Goal: Information Seeking & Learning: Learn about a topic

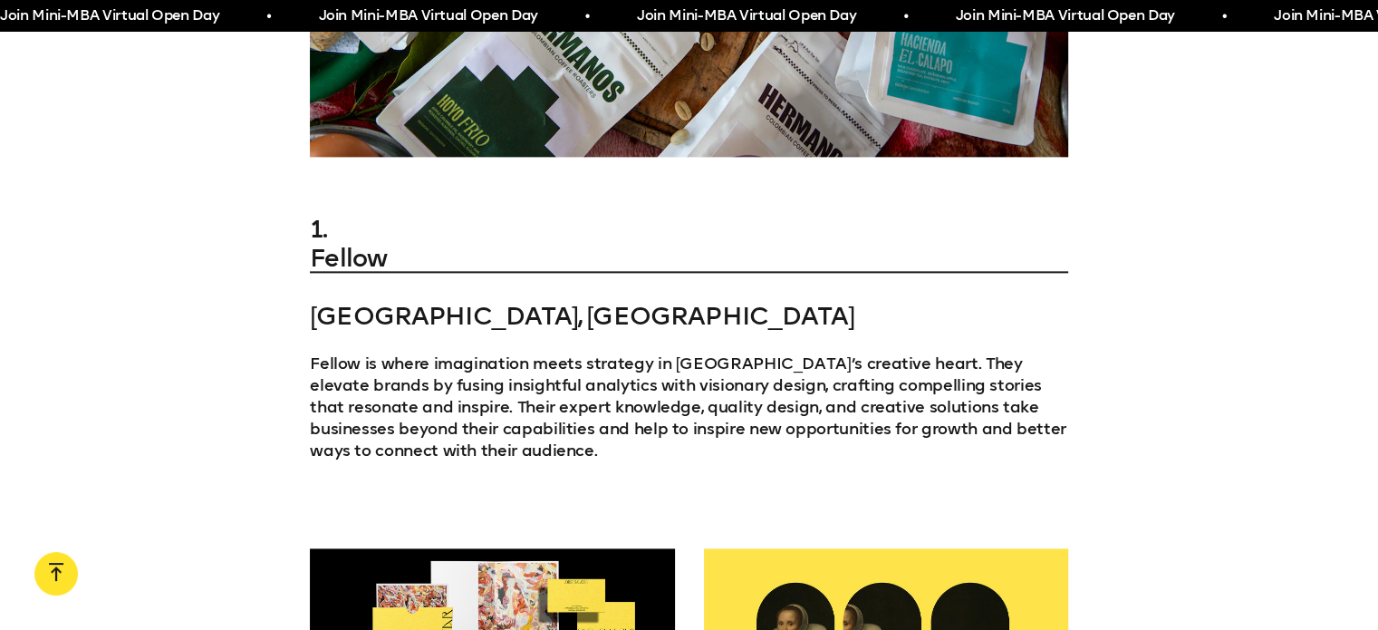
scroll to position [2218, 0]
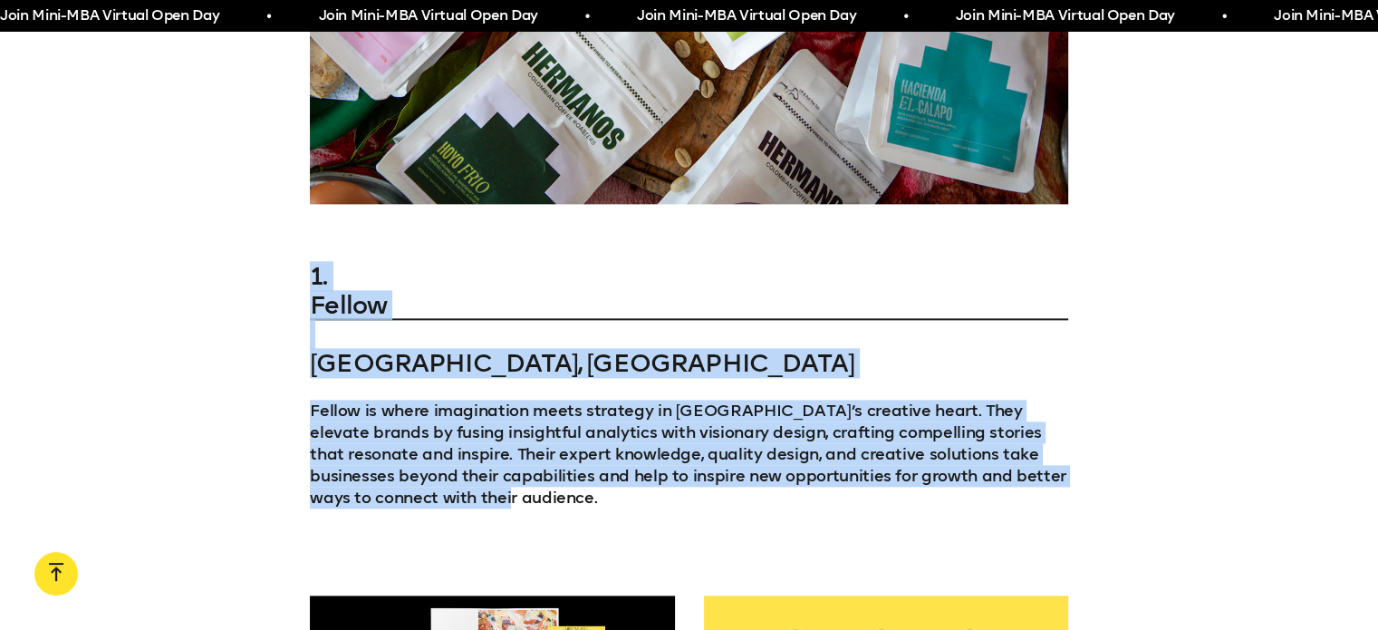
drag, startPoint x: 307, startPoint y: 261, endPoint x: 473, endPoint y: 494, distance: 285.9
click at [473, 494] on div "1. Fellow [GEOGRAPHIC_DATA], [GEOGRAPHIC_DATA] Fellow is where imagination meet…" at bounding box center [689, 407] width 1378 height 290
copy div "1. Fellow [GEOGRAPHIC_DATA], [GEOGRAPHIC_DATA] Fellow is where imagination meet…"
click at [591, 400] on p "Fellow is where imagination meets strategy in [GEOGRAPHIC_DATA]’s creative hear…" at bounding box center [689, 454] width 759 height 109
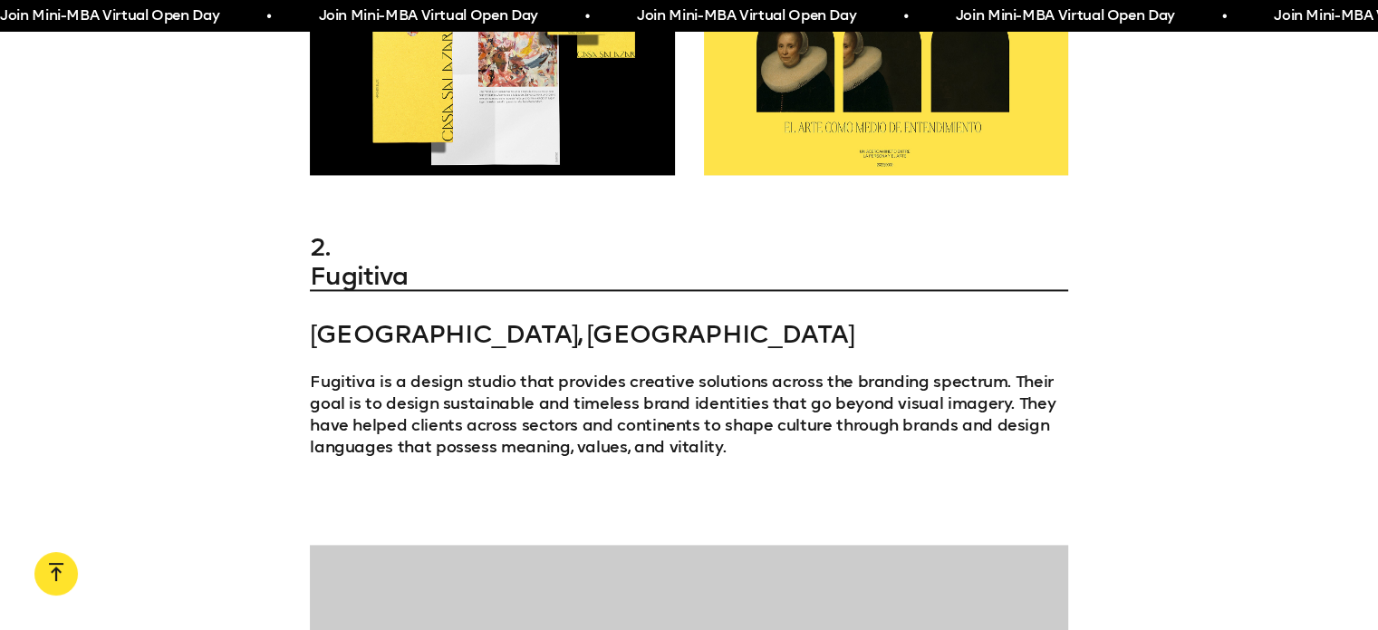
scroll to position [2850, 0]
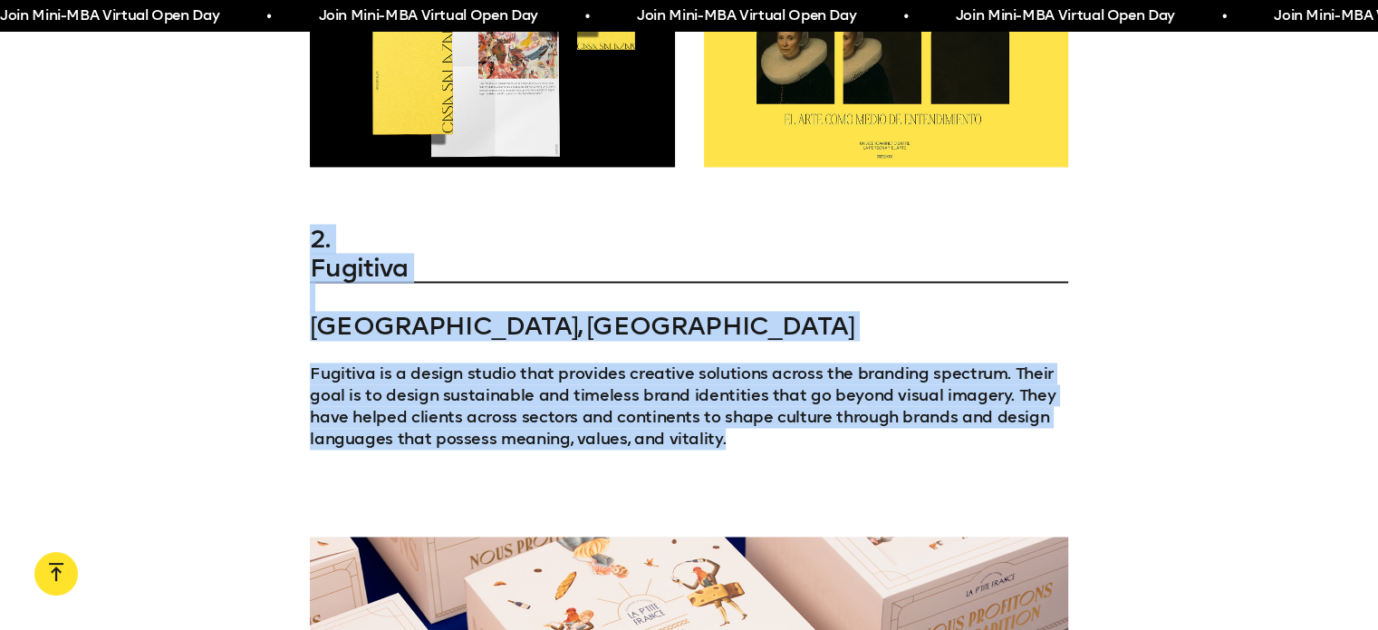
drag, startPoint x: 314, startPoint y: 218, endPoint x: 722, endPoint y: 427, distance: 459.2
click at [722, 427] on div "2. Fugitiva [GEOGRAPHIC_DATA], Mexico Fugitiva is a design studio that provides…" at bounding box center [689, 359] width 759 height 268
copy div "2. Fugitiva [GEOGRAPHIC_DATA], Mexico Fugitiva is a design studio that provides…"
click at [835, 363] on p "Fugitiva is a design studio that provides creative solutions across the brandin…" at bounding box center [689, 406] width 759 height 87
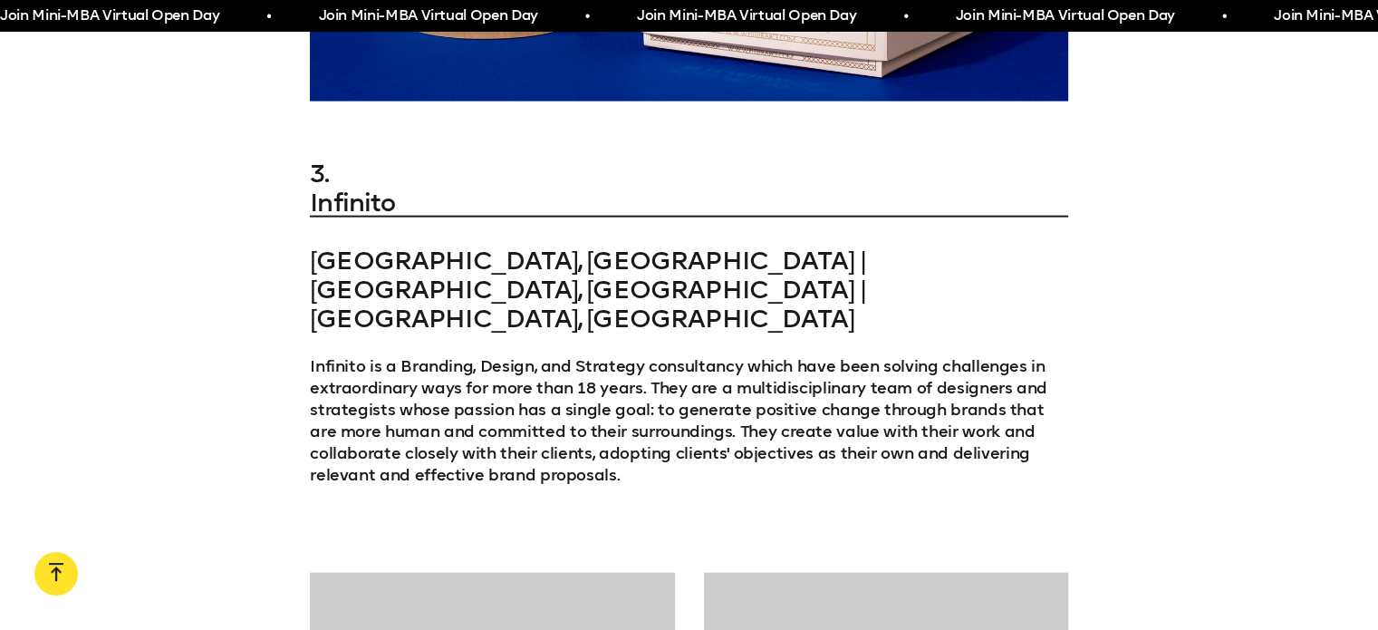
scroll to position [4212, 0]
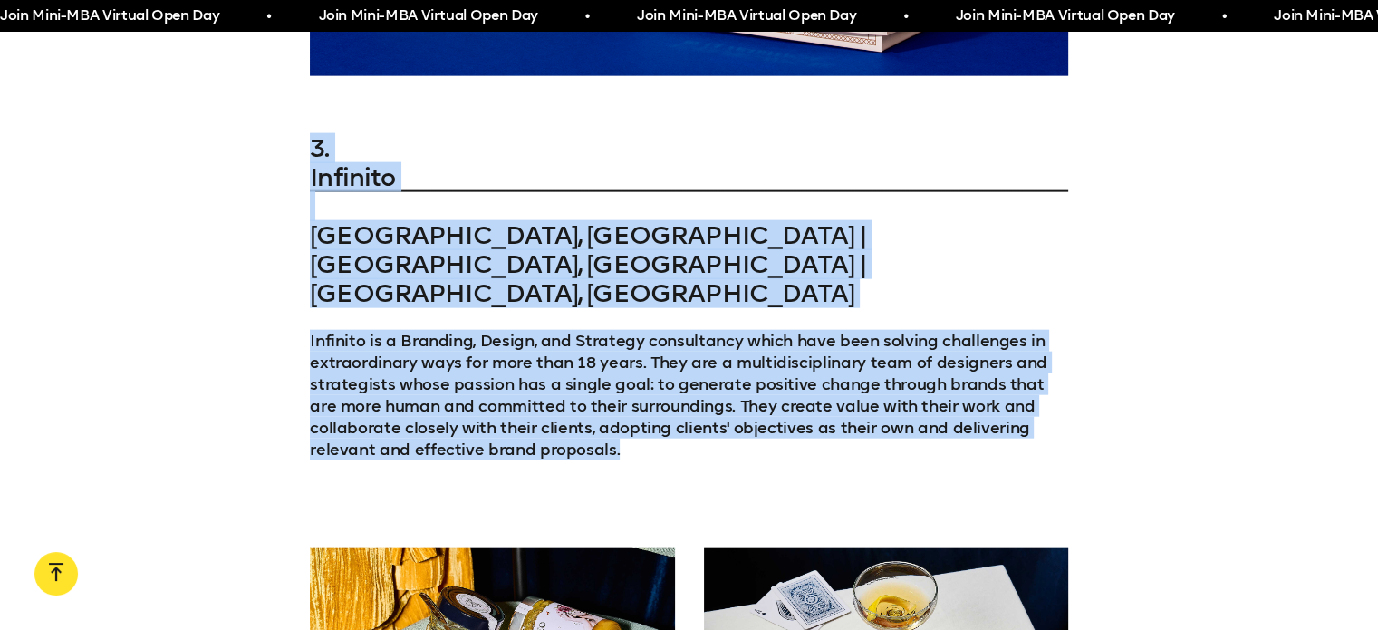
drag, startPoint x: 301, startPoint y: 129, endPoint x: 623, endPoint y: 380, distance: 408.1
click at [623, 380] on div "3. Infinito Lima, [GEOGRAPHIC_DATA] | [GEOGRAPHIC_DATA], [GEOGRAPHIC_DATA] | [G…" at bounding box center [689, 319] width 1378 height 370
copy div "3. Infinito Lima, [GEOGRAPHIC_DATA] | [GEOGRAPHIC_DATA], [GEOGRAPHIC_DATA] | [G…"
click at [609, 351] on p "Infinito is a Branding, Design, and Strategy consultancy which have been solvin…" at bounding box center [689, 395] width 759 height 131
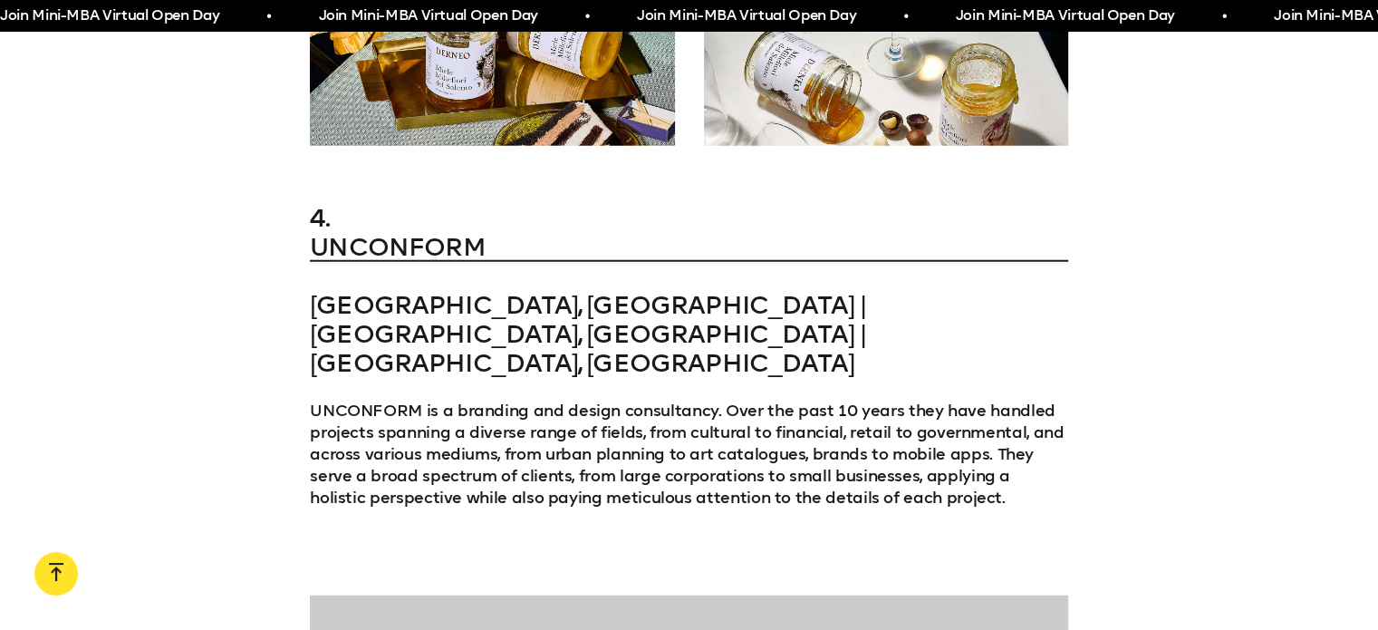
scroll to position [4810, 0]
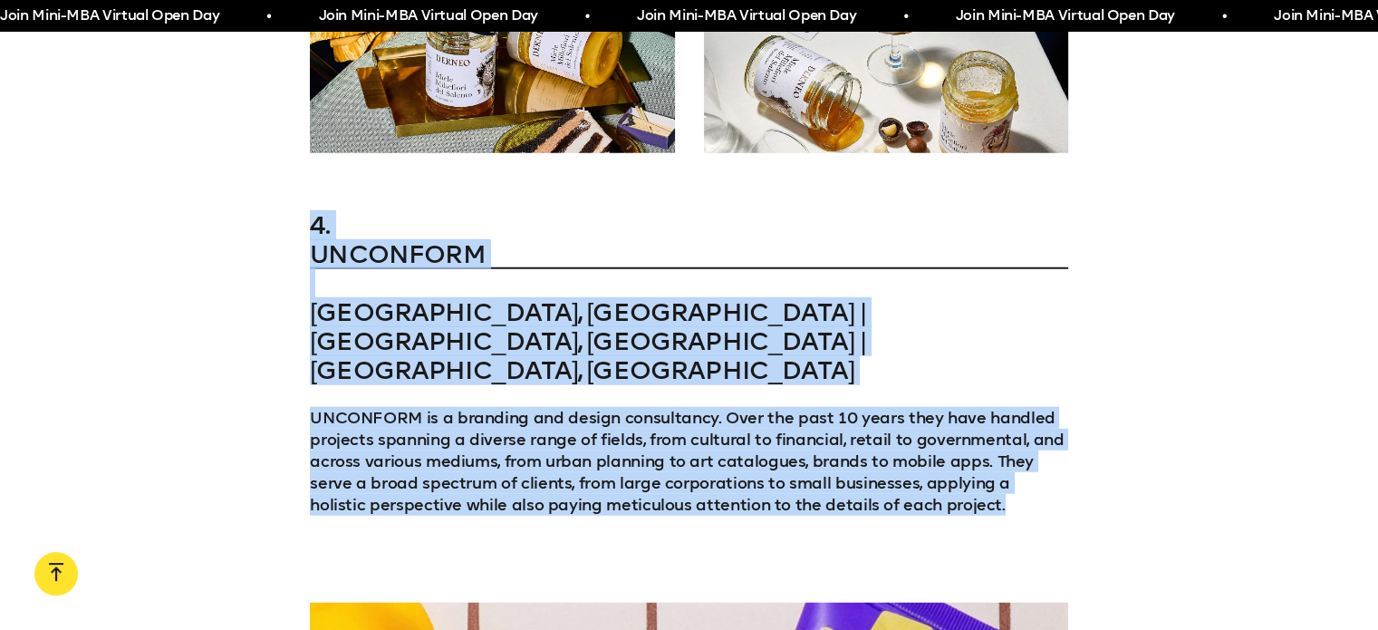
drag, startPoint x: 313, startPoint y: 139, endPoint x: 937, endPoint y: 379, distance: 669.0
click at [937, 379] on div "4. UNCONFORM [GEOGRAPHIC_DATA], [GEOGRAPHIC_DATA] | [GEOGRAPHIC_DATA], [GEOGRAP…" at bounding box center [689, 385] width 759 height 348
copy div "4. UNCONFORM [GEOGRAPHIC_DATA], [GEOGRAPHIC_DATA] | [GEOGRAPHIC_DATA], [GEOGRAP…"
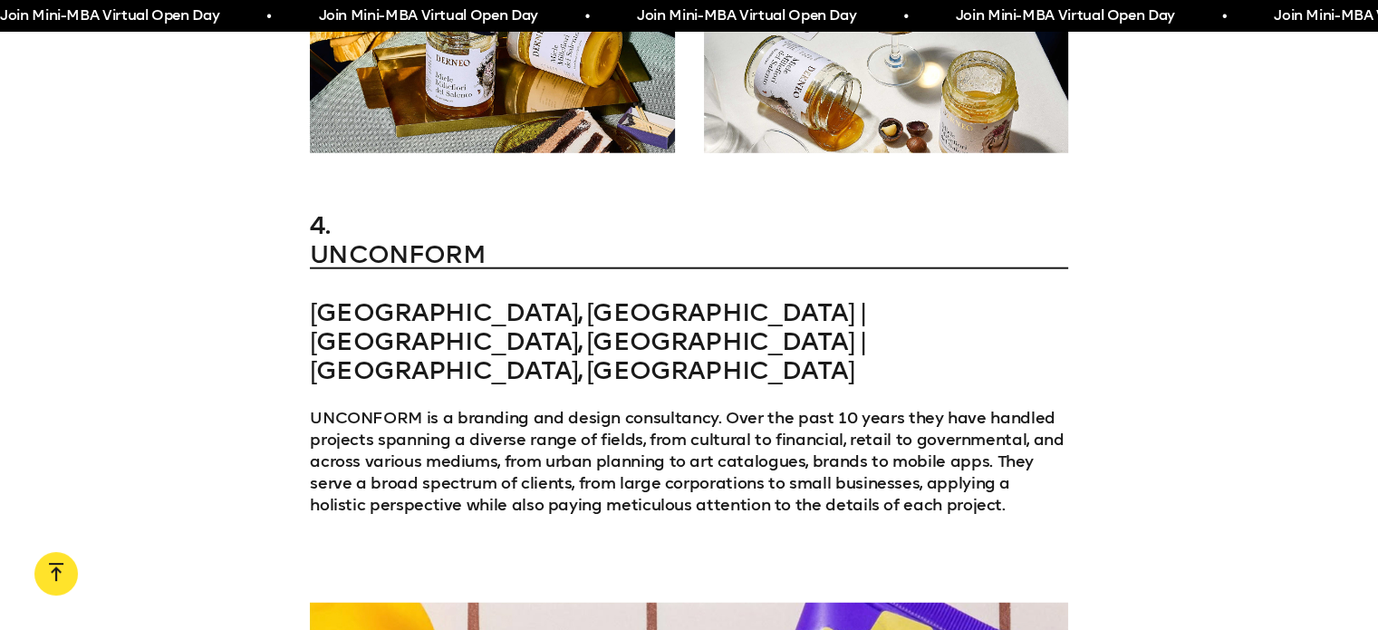
click at [952, 386] on div "4. UNCONFORM [GEOGRAPHIC_DATA], [GEOGRAPHIC_DATA] | [GEOGRAPHIC_DATA], [GEOGRAP…" at bounding box center [689, 385] width 759 height 348
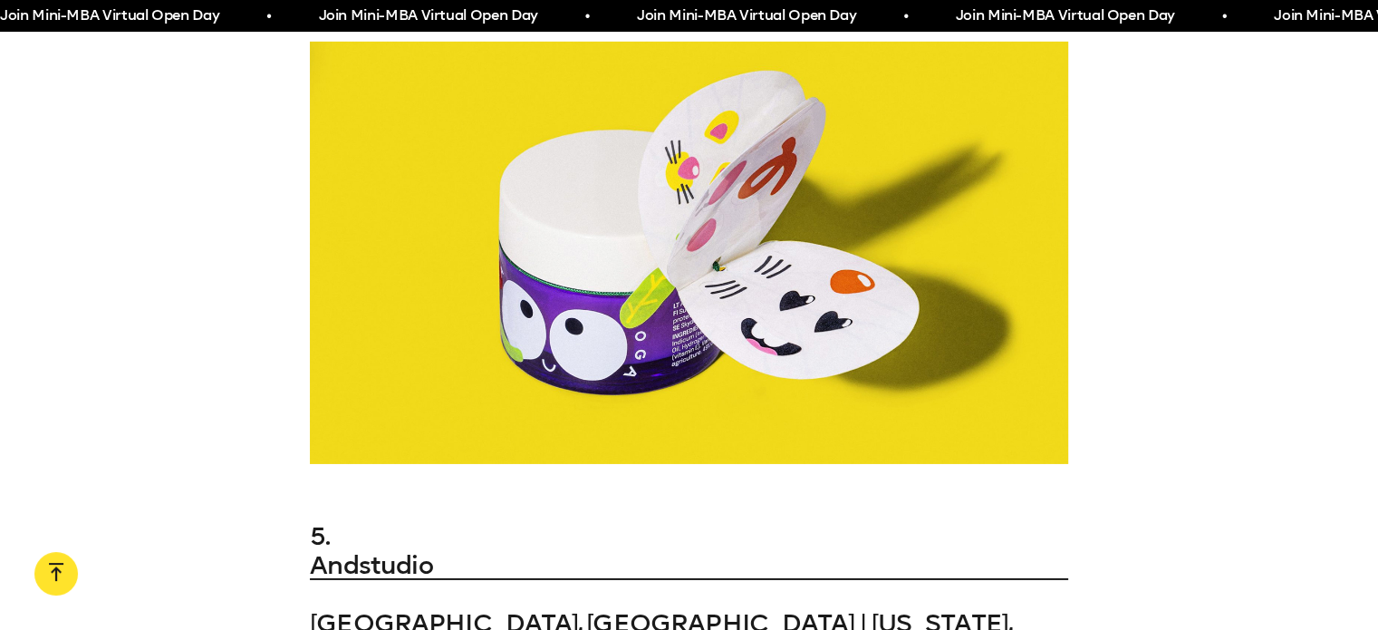
scroll to position [6203, 0]
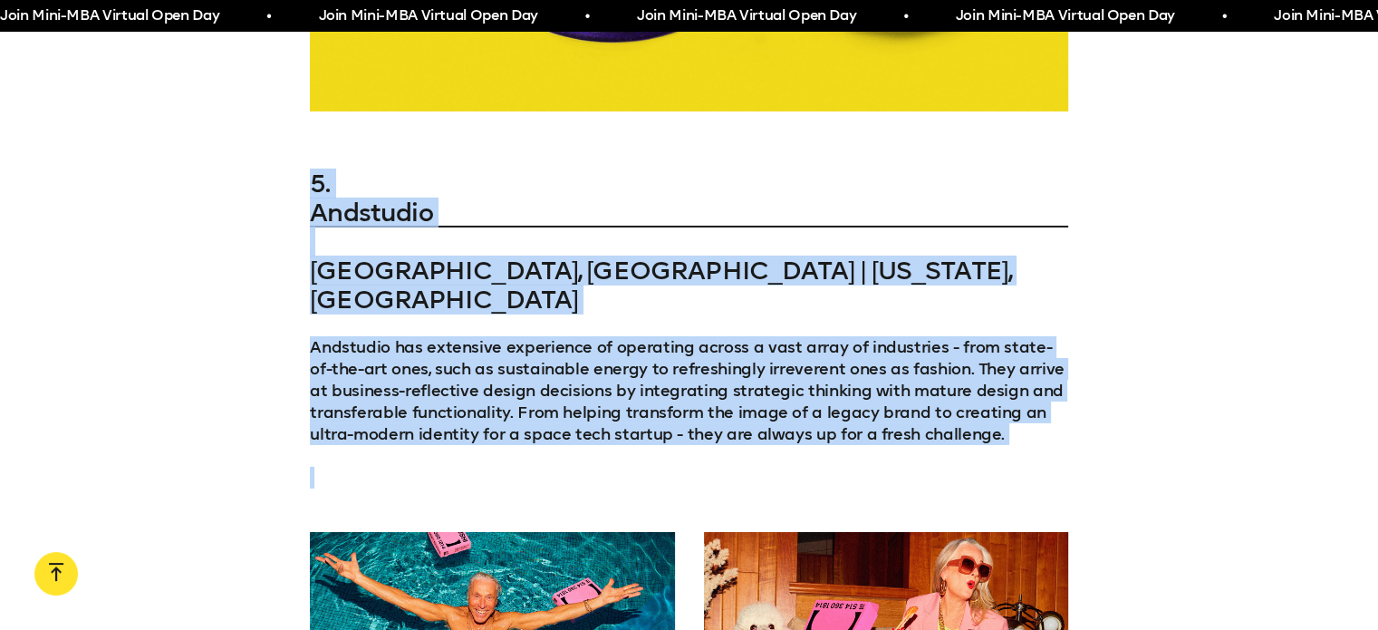
drag, startPoint x: 315, startPoint y: 35, endPoint x: 1059, endPoint y: 285, distance: 784.1
click at [1059, 285] on div "5. Andstudio [GEOGRAPHIC_DATA], [GEOGRAPHIC_DATA] | [US_STATE], [GEOGRAPHIC_DAT…" at bounding box center [689, 328] width 759 height 319
copy div "5. Andstudio [GEOGRAPHIC_DATA], [GEOGRAPHIC_DATA] | [US_STATE], [GEOGRAPHIC_DAT…"
click at [741, 336] on p "Andstudio has extensive experience of operating across a vast array of industri…" at bounding box center [689, 390] width 759 height 109
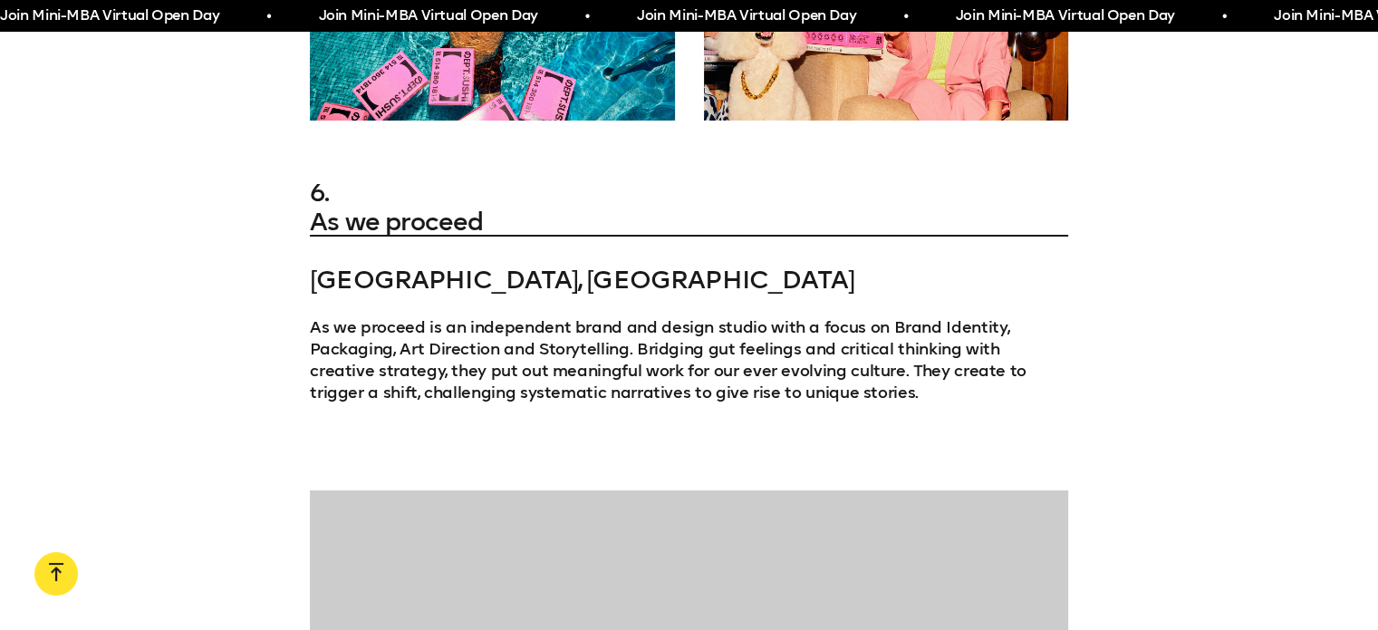
scroll to position [6783, 0]
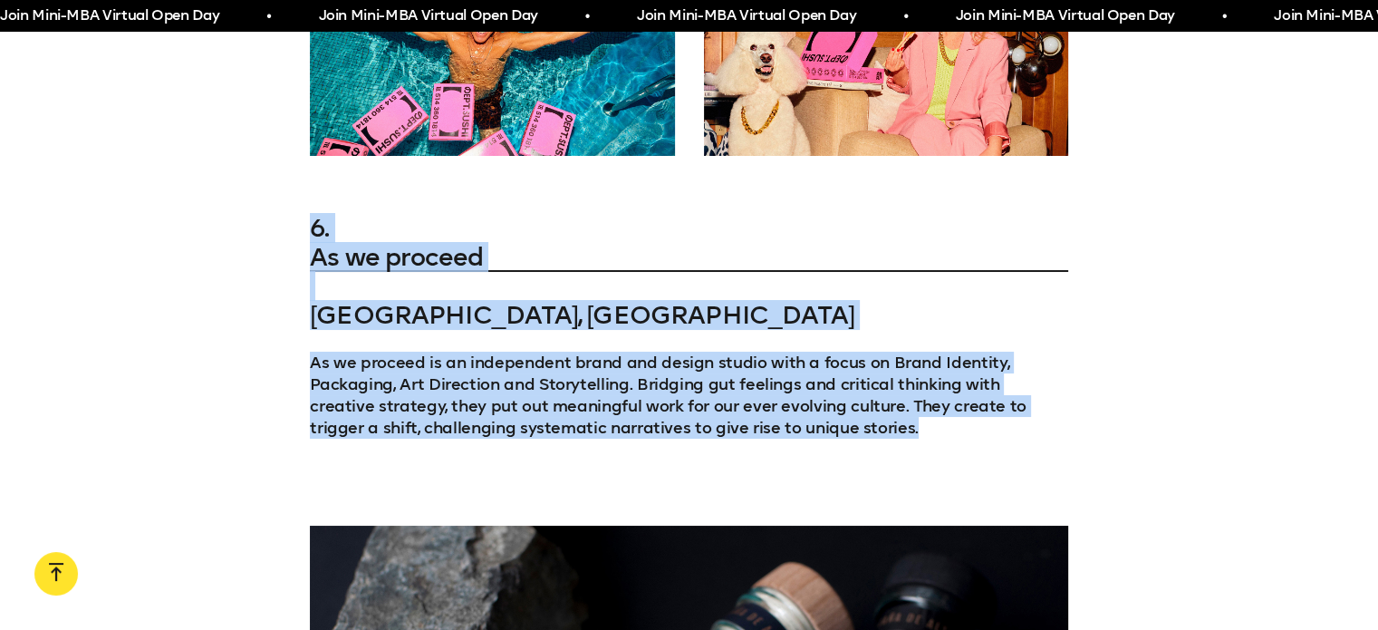
drag, startPoint x: 313, startPoint y: 61, endPoint x: 823, endPoint y: 257, distance: 546.8
click at [823, 257] on div "6. As we proceed [GEOGRAPHIC_DATA], [GEOGRAPHIC_DATA] As we proceed is an indep…" at bounding box center [689, 348] width 759 height 268
copy div "6. As we proceed [GEOGRAPHIC_DATA], [GEOGRAPHIC_DATA] As we proceed is an indep…"
click at [733, 352] on p "As we proceed is an independent brand and design studio with a focus on Brand I…" at bounding box center [689, 395] width 759 height 87
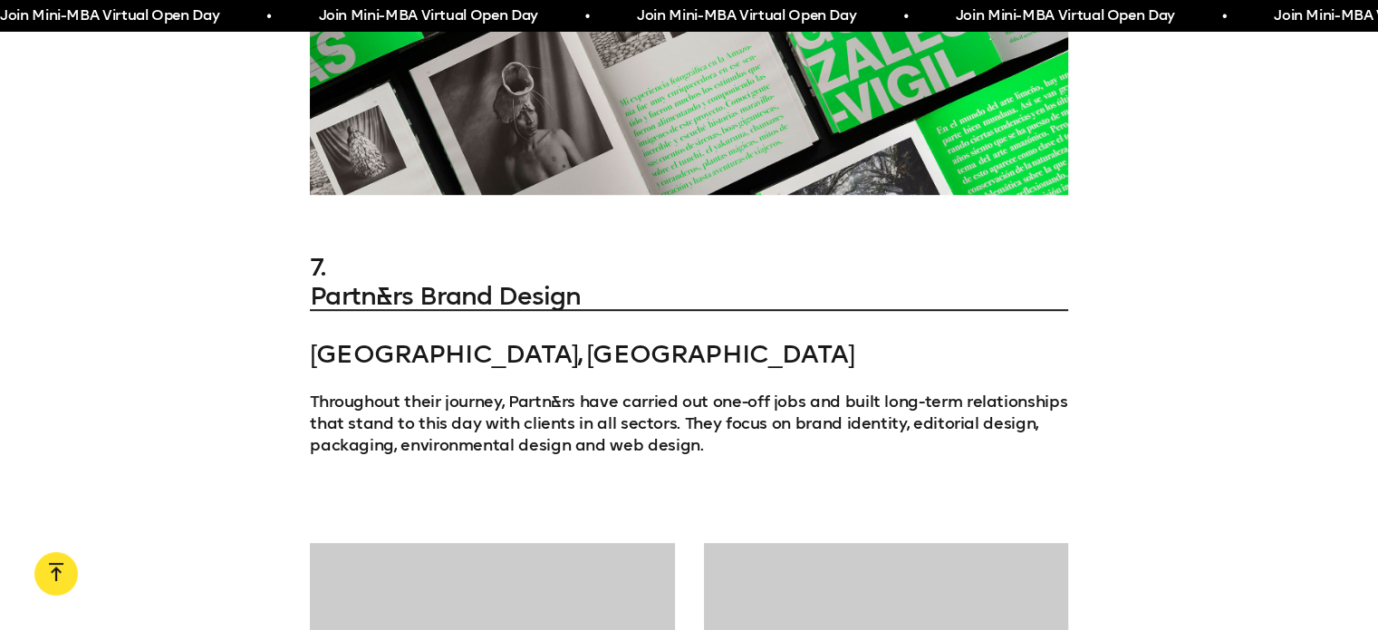
scroll to position [8014, 0]
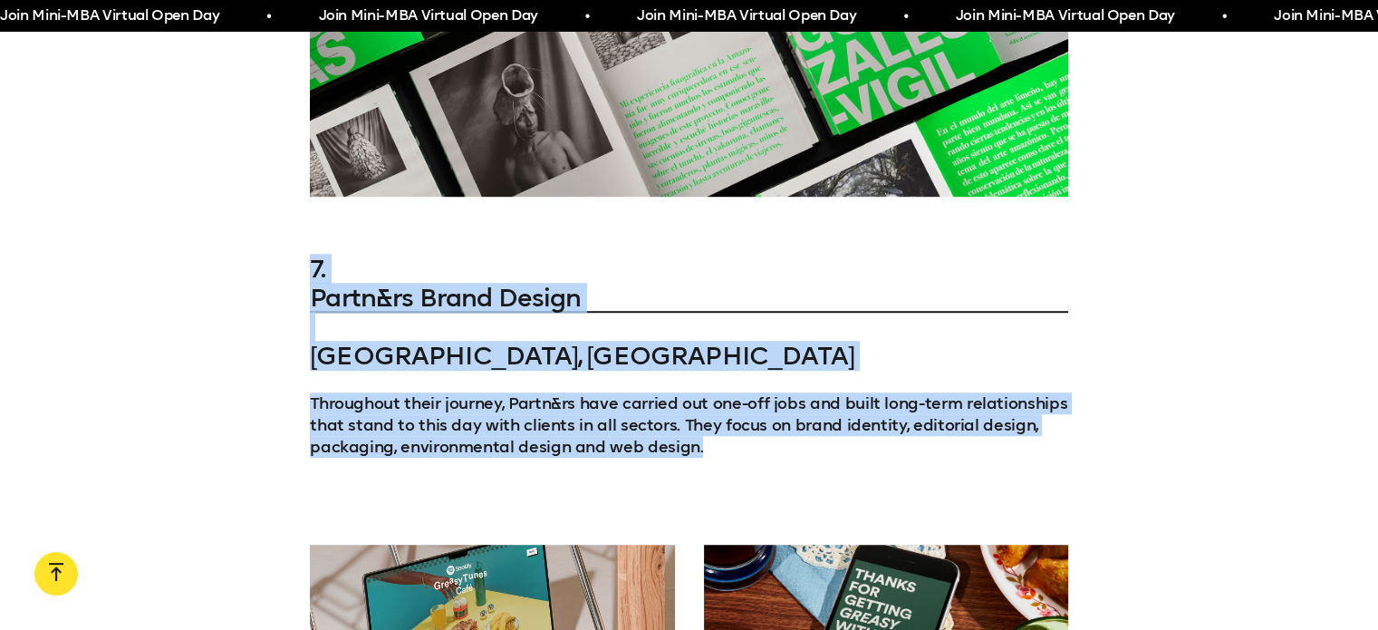
drag, startPoint x: 305, startPoint y: 79, endPoint x: 709, endPoint y: 275, distance: 449.1
copy div "7. Partn&rs Brand Design [GEOGRAPHIC_DATA], [GEOGRAPHIC_DATA] Throughout their …"
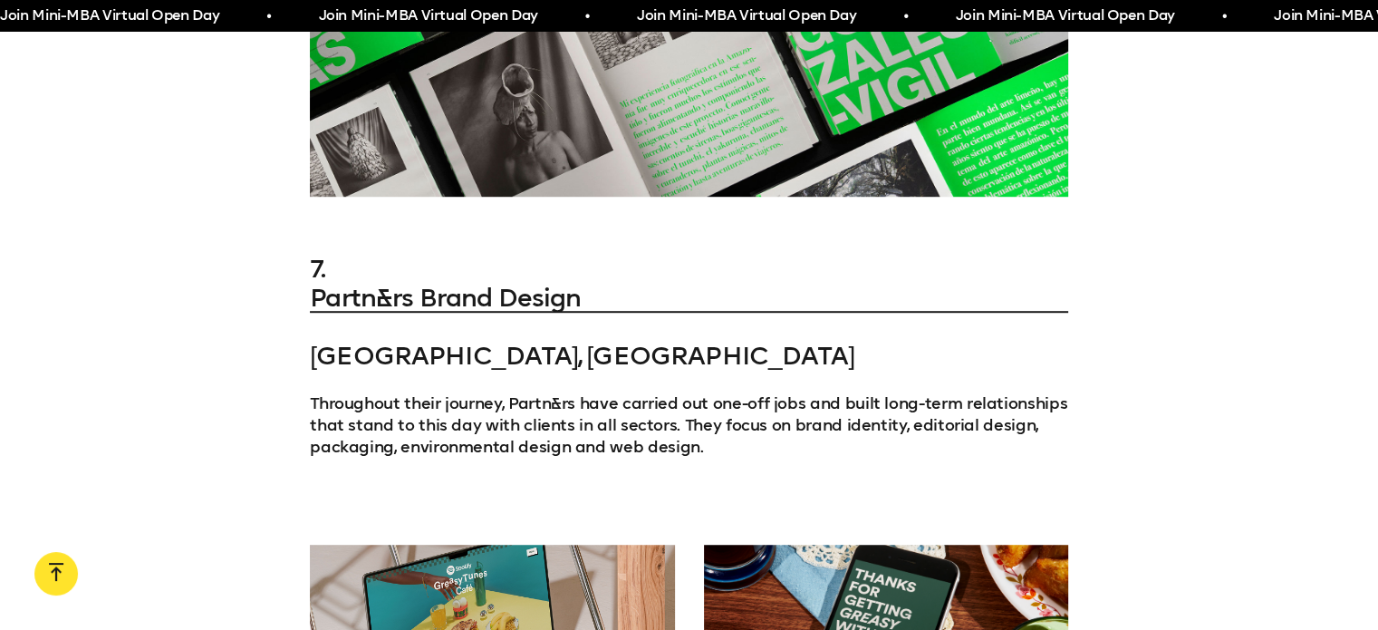
click at [736, 288] on div "7. Partn&rs Brand Design [GEOGRAPHIC_DATA], [GEOGRAPHIC_DATA] Throughout their …" at bounding box center [689, 378] width 759 height 247
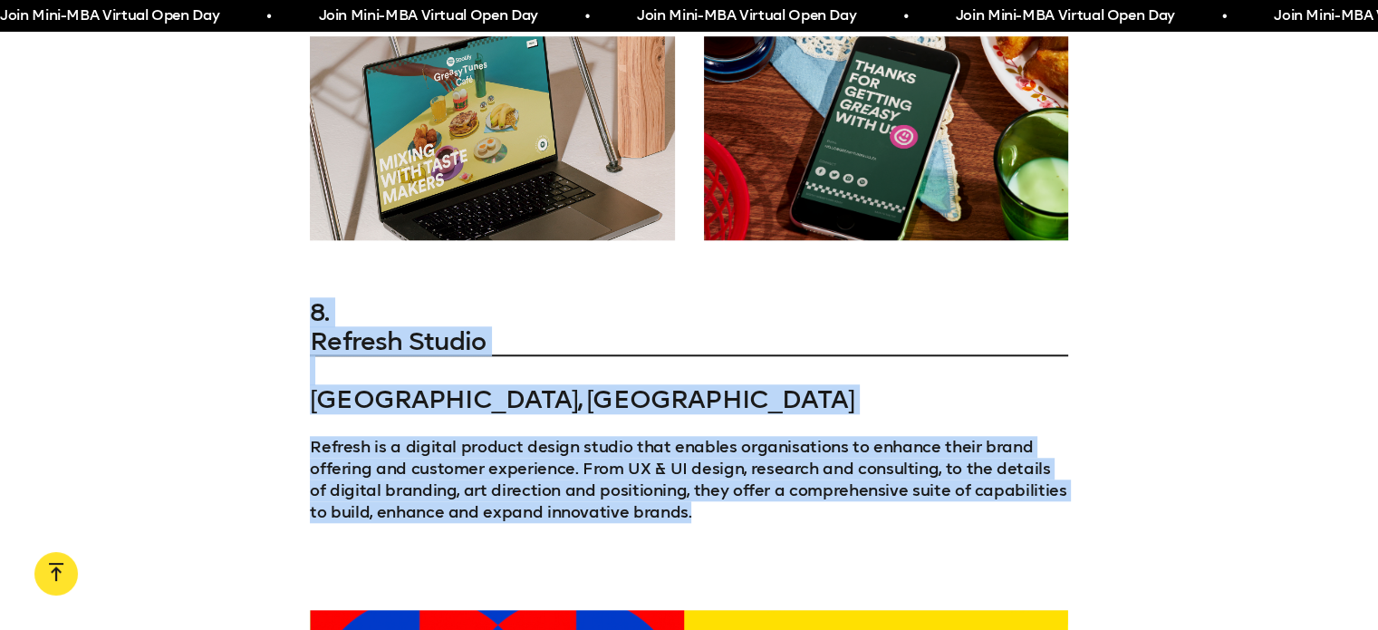
drag, startPoint x: 311, startPoint y: 126, endPoint x: 681, endPoint y: 333, distance: 423.6
click at [681, 333] on div "8. Refresh Studio [GEOGRAPHIC_DATA], [GEOGRAPHIC_DATA] Refresh is a digital pro…" at bounding box center [689, 432] width 1378 height 268
copy div "8. Refresh Studio [GEOGRAPHIC_DATA], [GEOGRAPHIC_DATA] Refresh is a digital pro…"
click at [694, 436] on p "Refresh is a digital product design studio that enables organisations to enhanc…" at bounding box center [689, 479] width 759 height 87
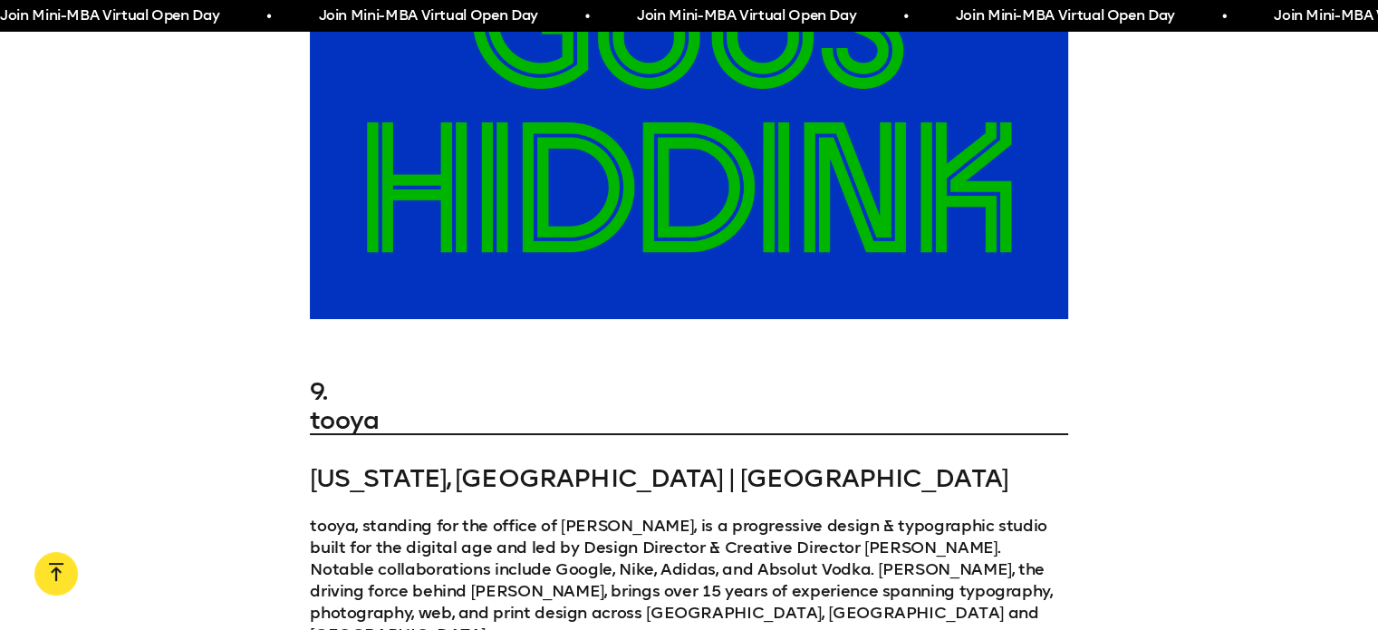
scroll to position [9675, 0]
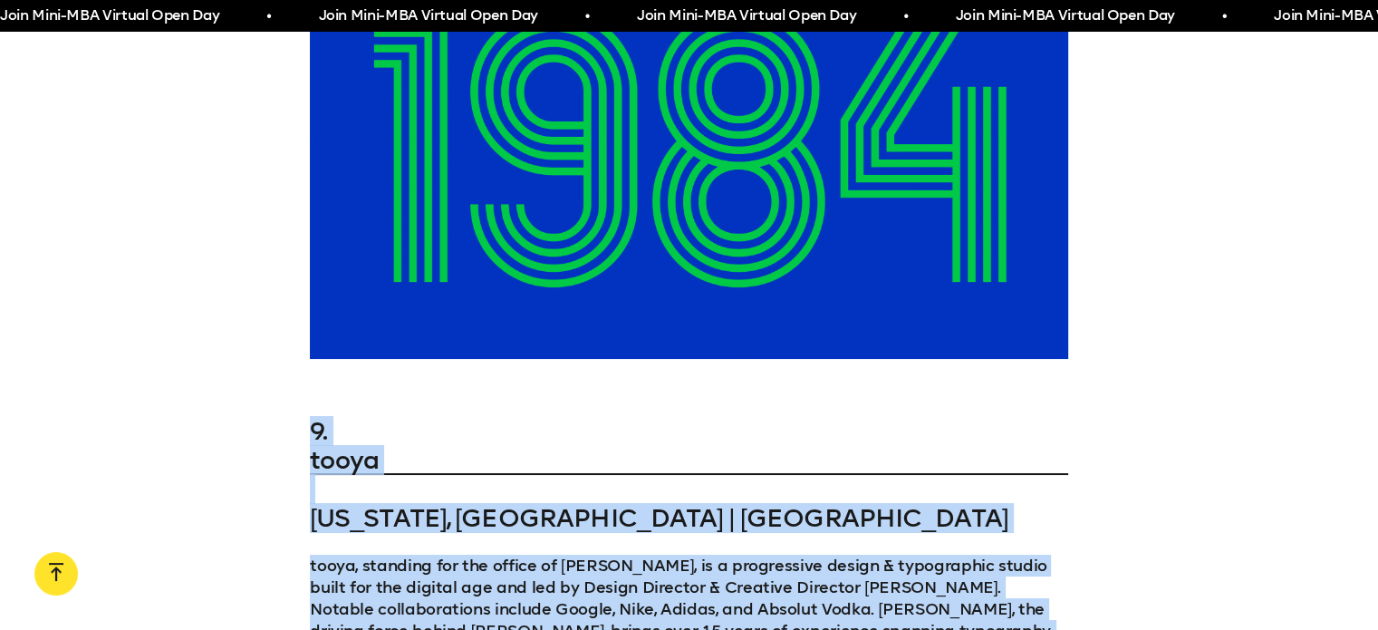
drag, startPoint x: 300, startPoint y: 238, endPoint x: 819, endPoint y: 508, distance: 585.3
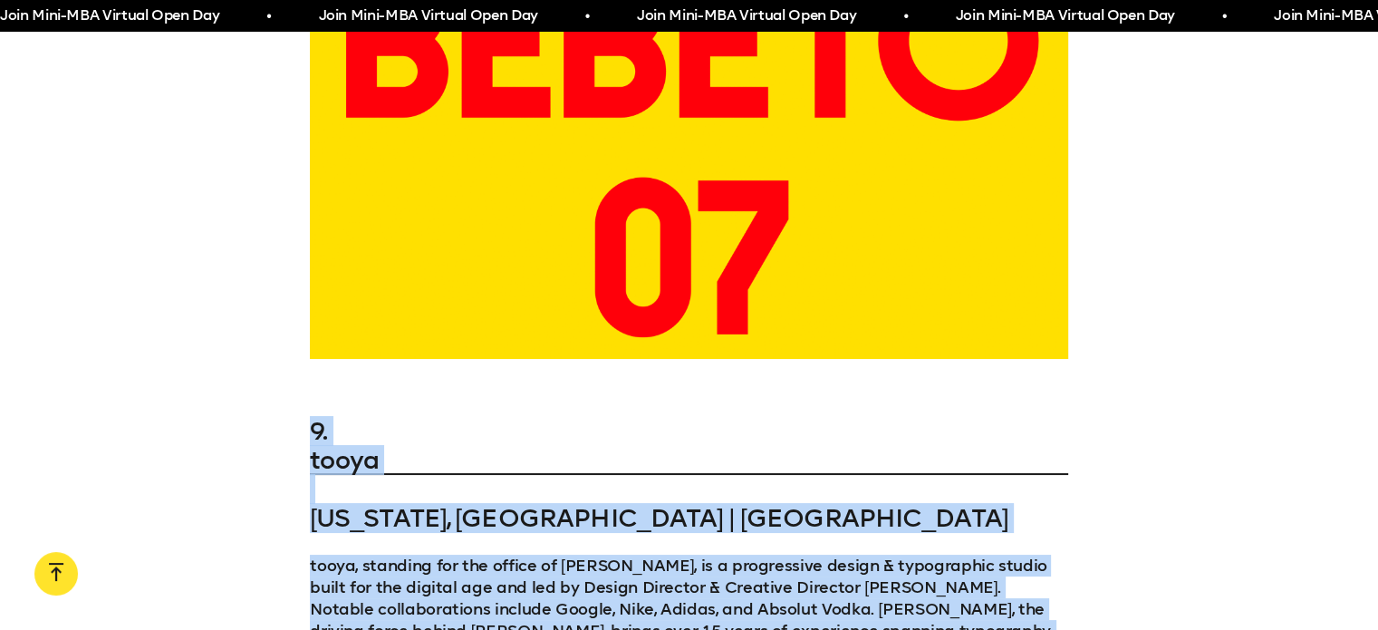
click at [819, 508] on div "9. [GEOGRAPHIC_DATA][US_STATE], [GEOGRAPHIC_DATA] | [GEOGRAPHIC_DATA] tooya, st…" at bounding box center [689, 573] width 1378 height 312
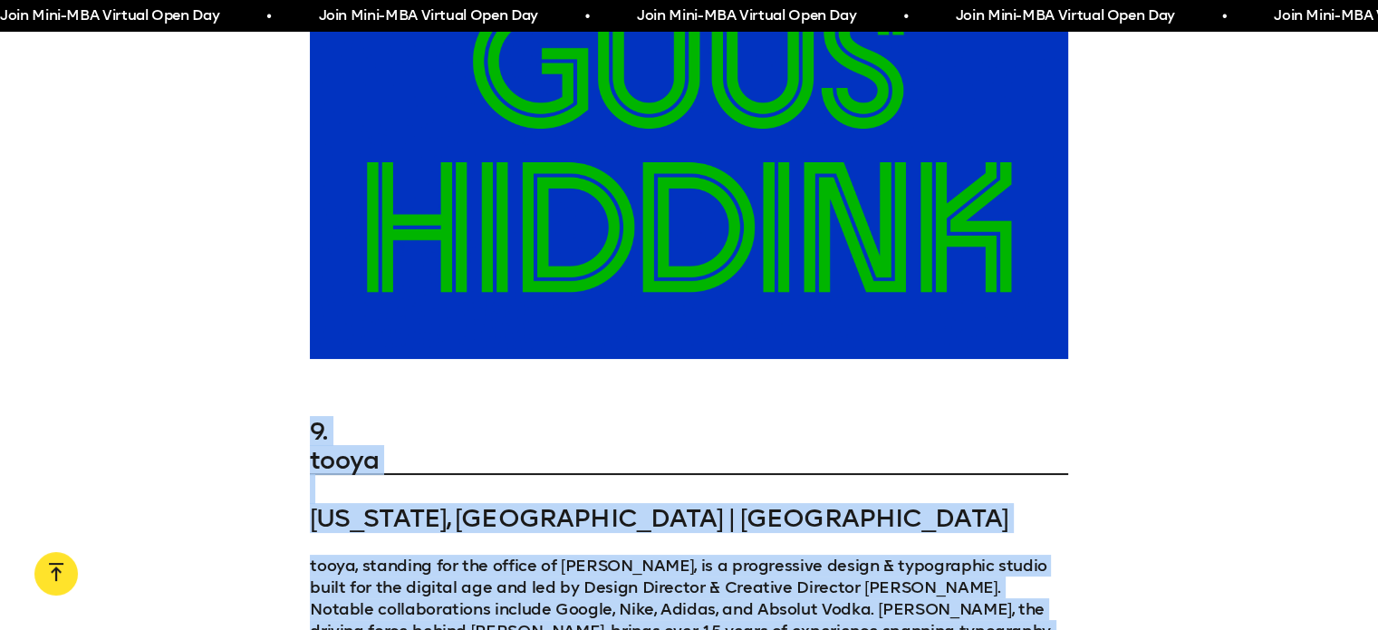
copy div "9. [GEOGRAPHIC_DATA][US_STATE], [GEOGRAPHIC_DATA] | [GEOGRAPHIC_DATA] tooya, st…"
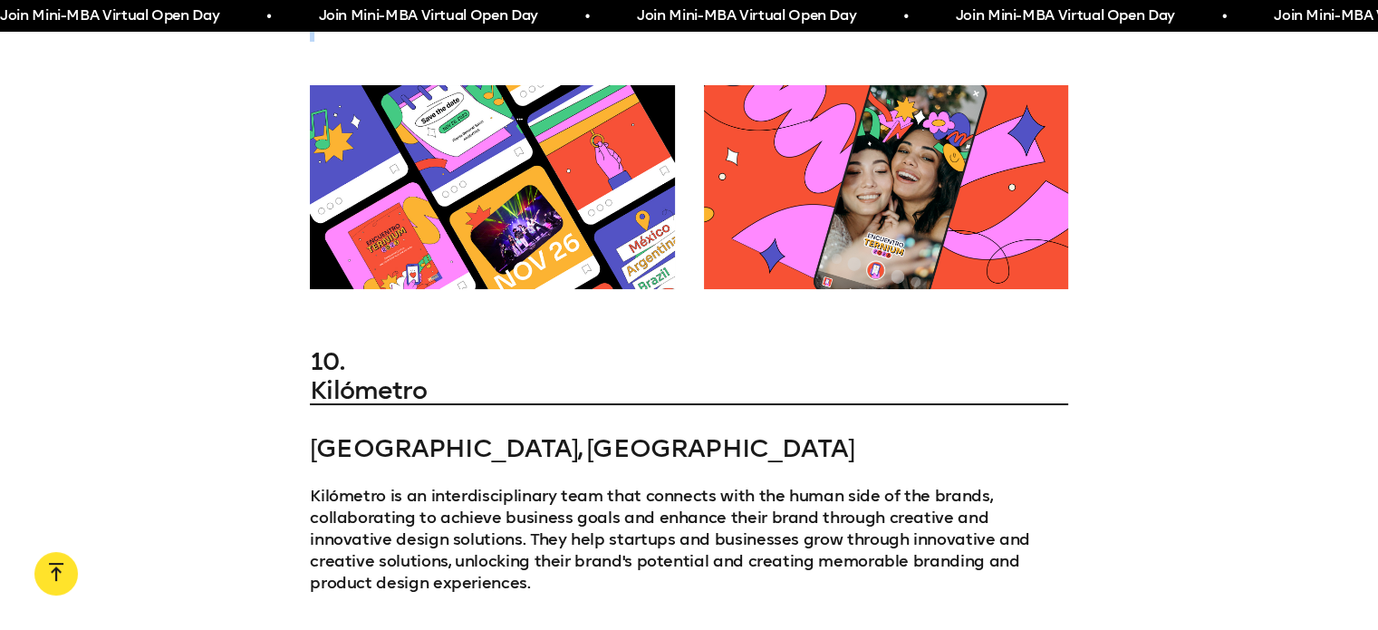
scroll to position [10254, 0]
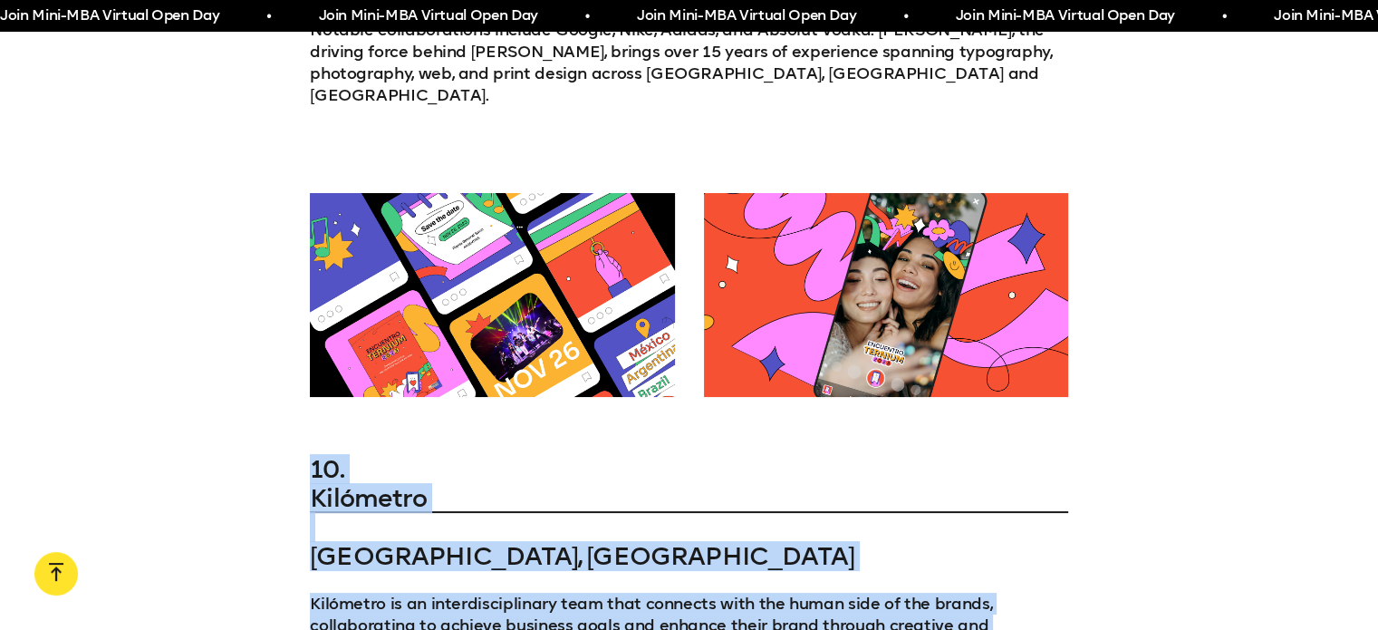
drag, startPoint x: 305, startPoint y: 253, endPoint x: 424, endPoint y: 485, distance: 260.6
click at [424, 485] on div "10. Kilómetro [GEOGRAPHIC_DATA], Argentina Kilómetro is an interdisciplinary te…" at bounding box center [689, 600] width 1378 height 290
copy div "10. Kilómetro [GEOGRAPHIC_DATA], Argentina Kilómetro is an interdisciplinary te…"
click at [600, 455] on h3 "10. Kilómetro [GEOGRAPHIC_DATA], [GEOGRAPHIC_DATA]" at bounding box center [689, 513] width 759 height 116
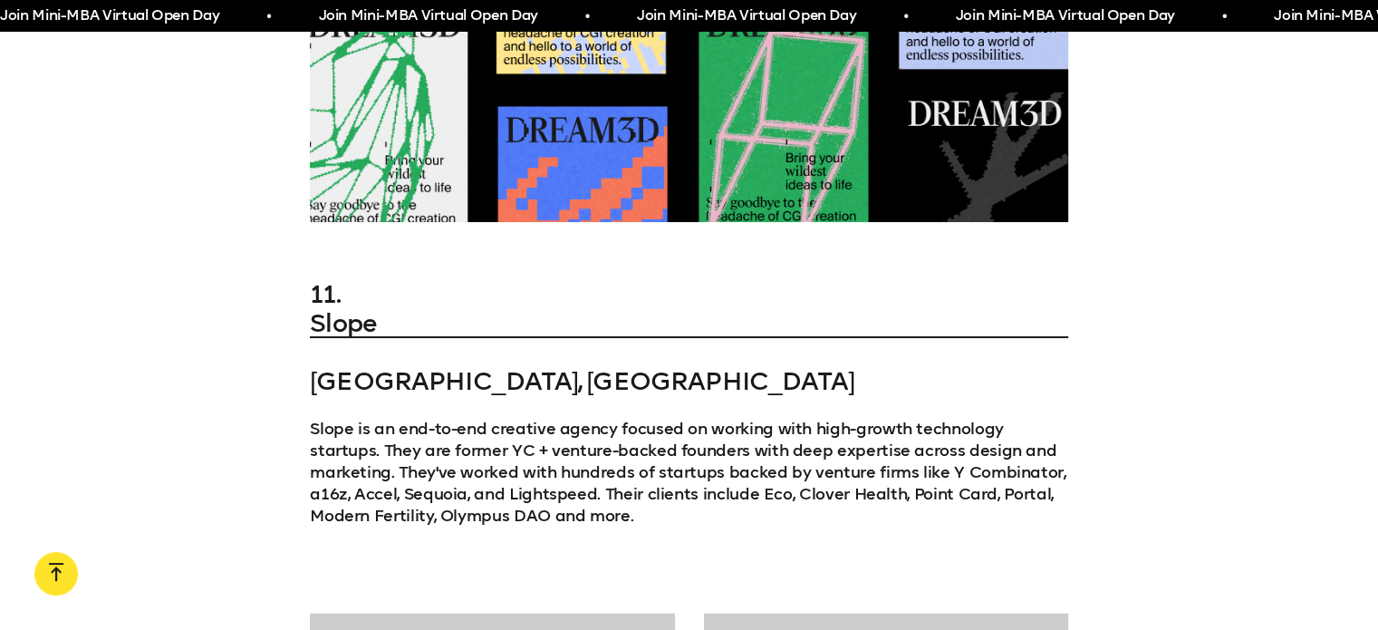
scroll to position [11726, 0]
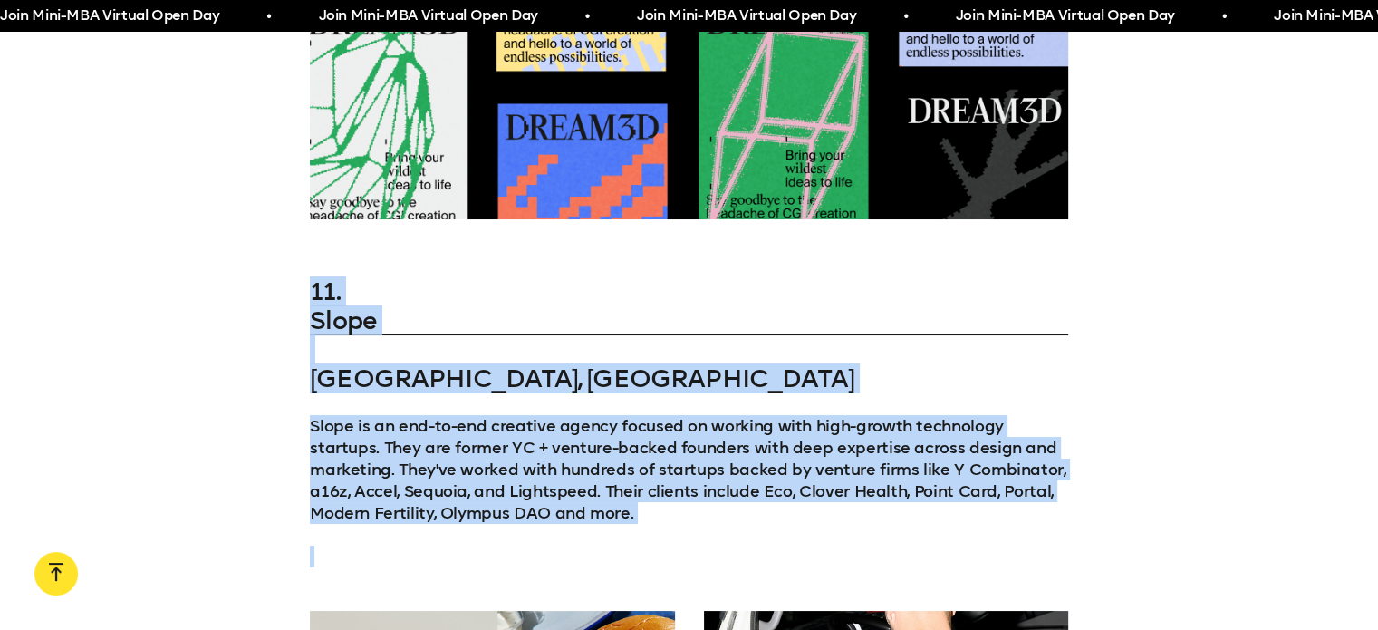
drag, startPoint x: 310, startPoint y: 66, endPoint x: 669, endPoint y: 314, distance: 435.9
click at [669, 314] on div "11. Slope [GEOGRAPHIC_DATA], [GEOGRAPHIC_DATA] Slope is an end-to-end creative …" at bounding box center [689, 422] width 1378 height 290
click at [557, 415] on p "Slope is an end-to-end creative agency focused on working with high-growth tech…" at bounding box center [689, 469] width 759 height 109
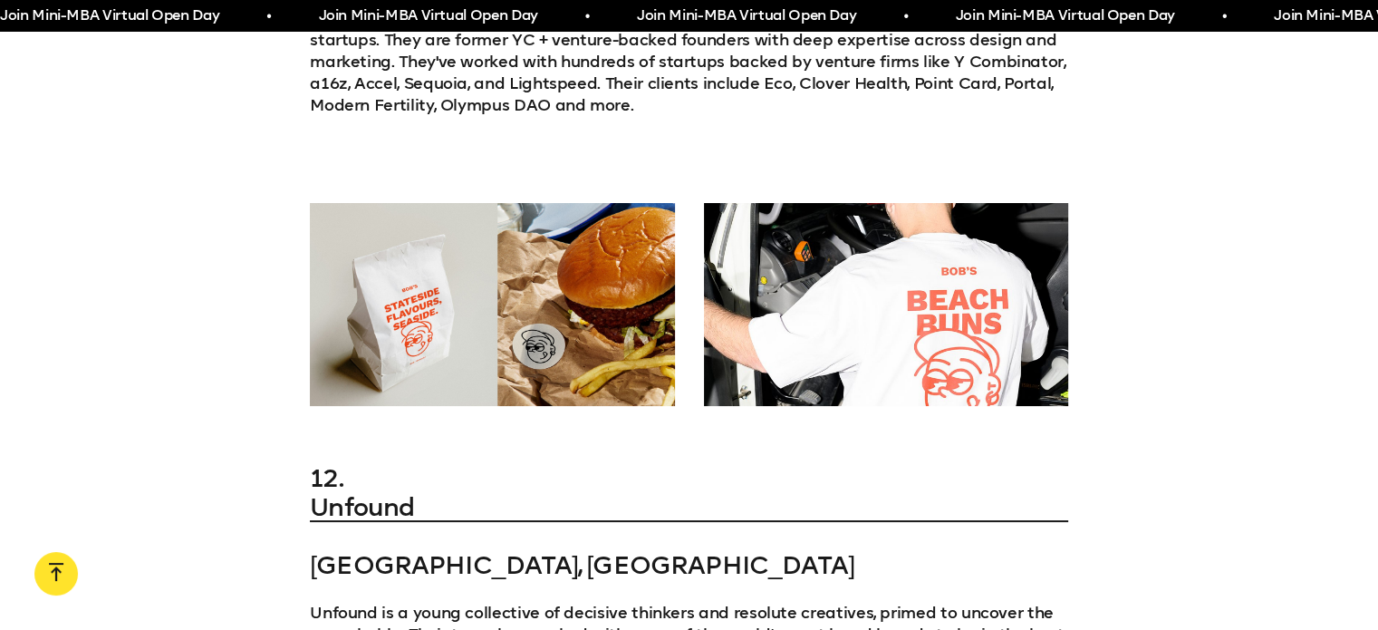
scroll to position [12133, 0]
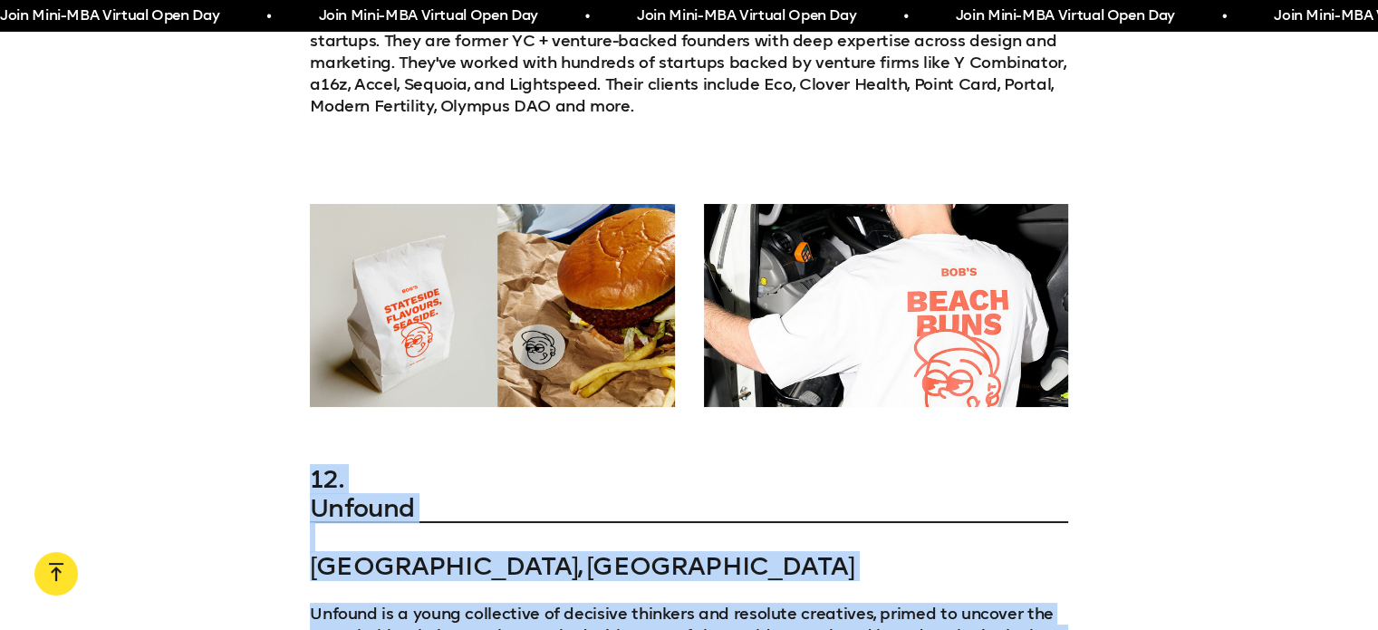
drag, startPoint x: 315, startPoint y: 261, endPoint x: 794, endPoint y: 442, distance: 511.7
click at [794, 465] on div "12. Unfound London, [GEOGRAPHIC_DATA] Unfound is a young collective of decisive…" at bounding box center [689, 566] width 759 height 203
click at [812, 465] on div "12. Unfound London, [GEOGRAPHIC_DATA] Unfound is a young collective of decisive…" at bounding box center [689, 566] width 759 height 203
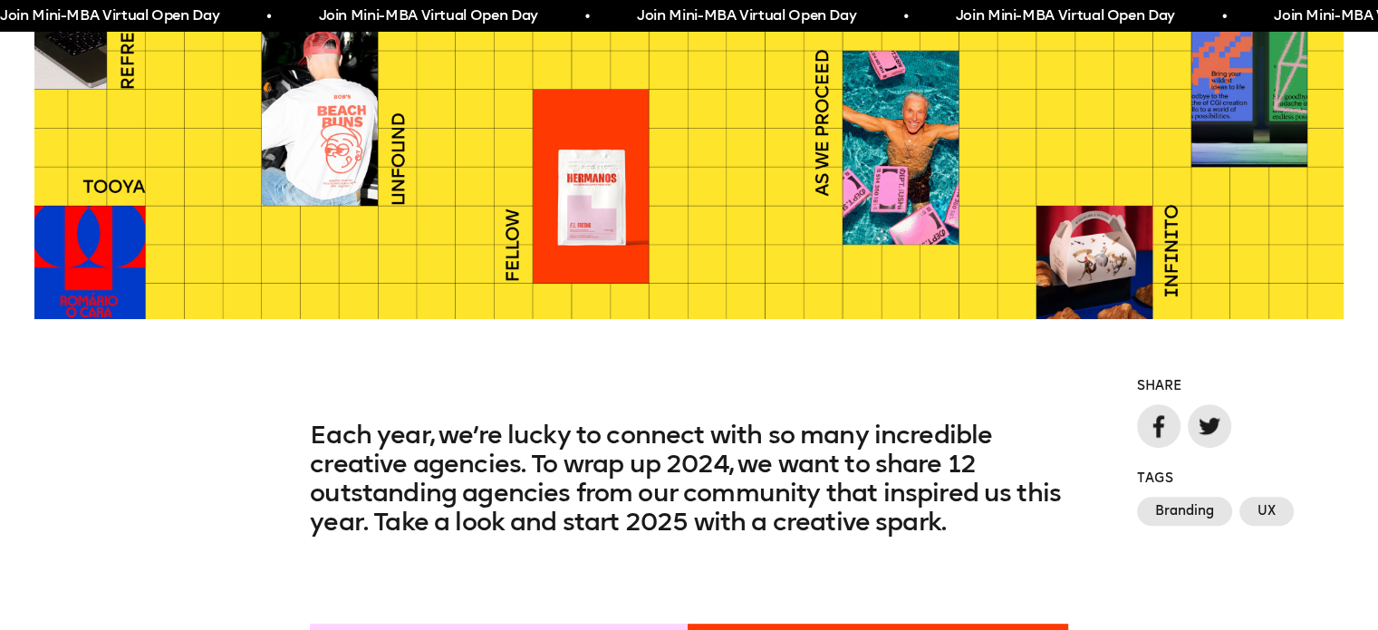
scroll to position [0, 0]
